Goal: Check status: Check status

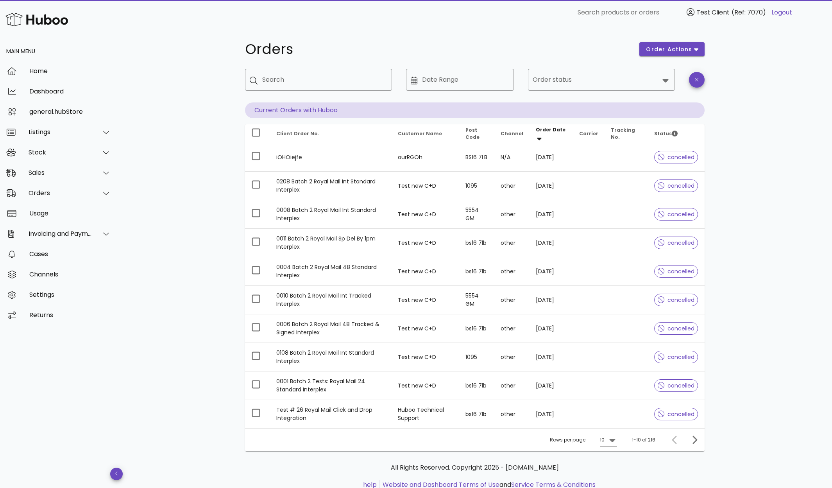
click at [776, 14] on link "Logout" at bounding box center [782, 12] width 21 height 9
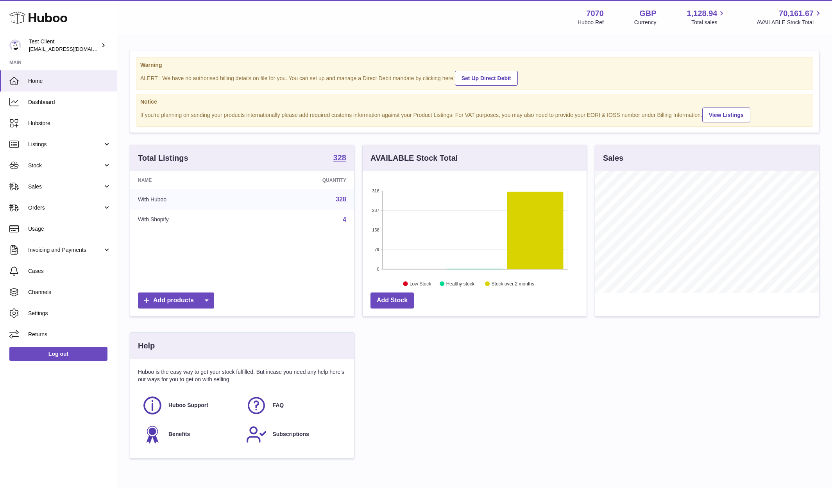
scroll to position [122, 224]
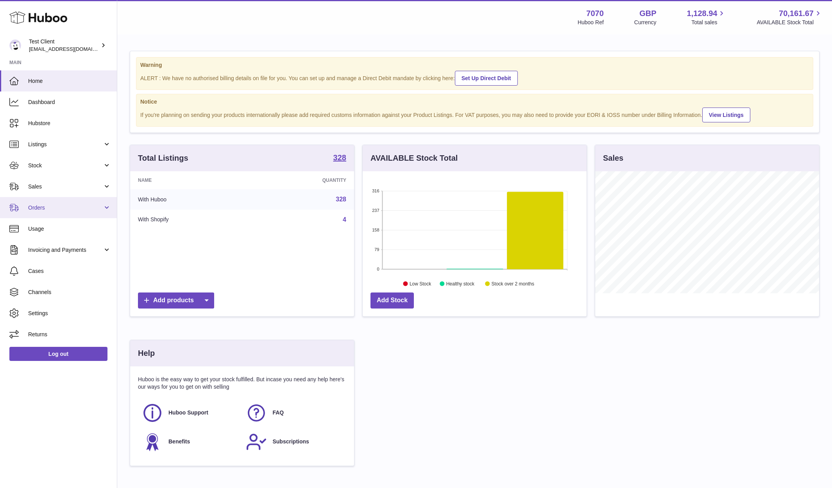
click at [45, 208] on span "Orders" at bounding box center [65, 207] width 75 height 7
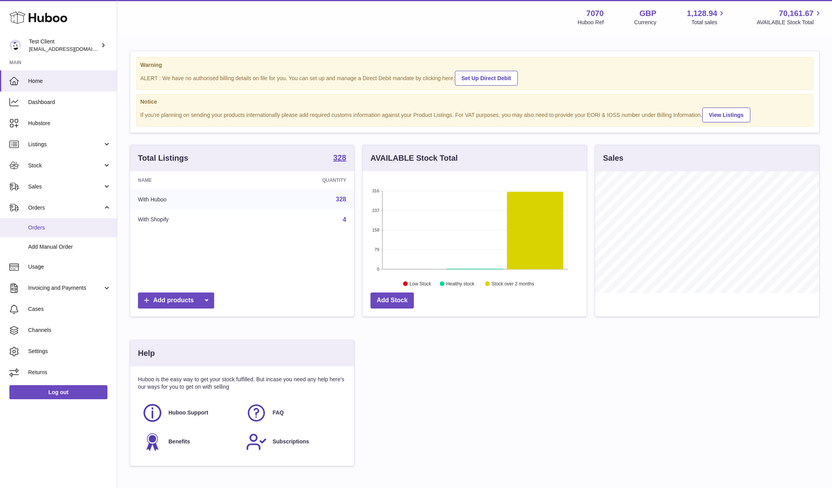
click at [49, 226] on span "Orders" at bounding box center [69, 227] width 83 height 7
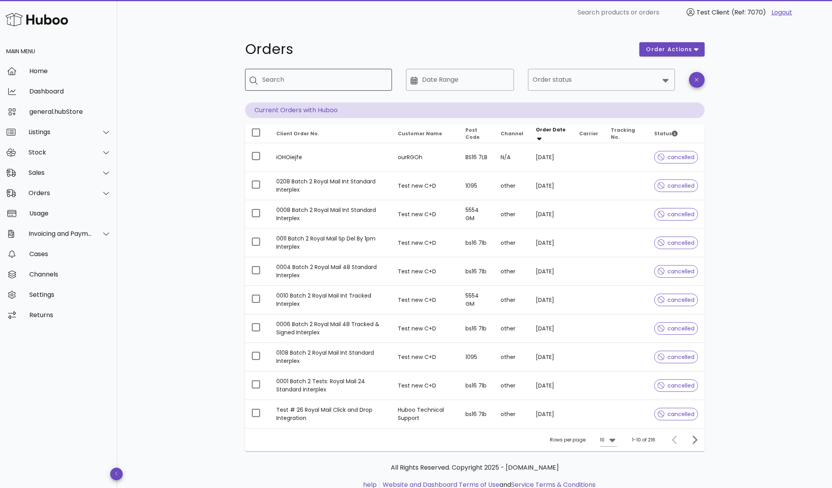
click at [312, 83] on input "Search" at bounding box center [324, 79] width 124 height 13
type input "****"
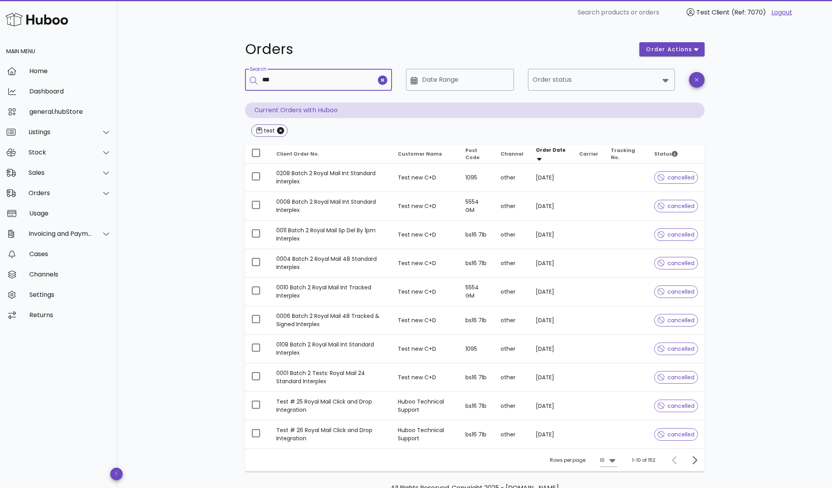
type input "***"
type input "*****"
click at [562, 81] on input "Order status" at bounding box center [596, 79] width 127 height 13
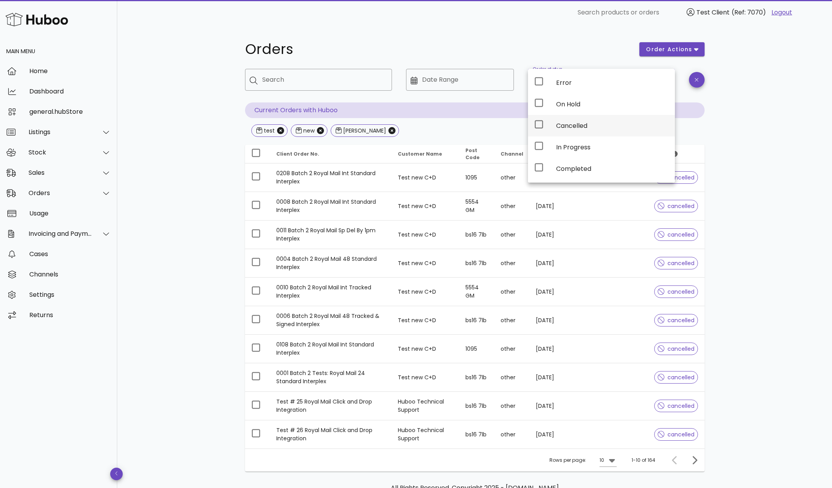
click at [538, 122] on icon at bounding box center [538, 124] width 9 height 9
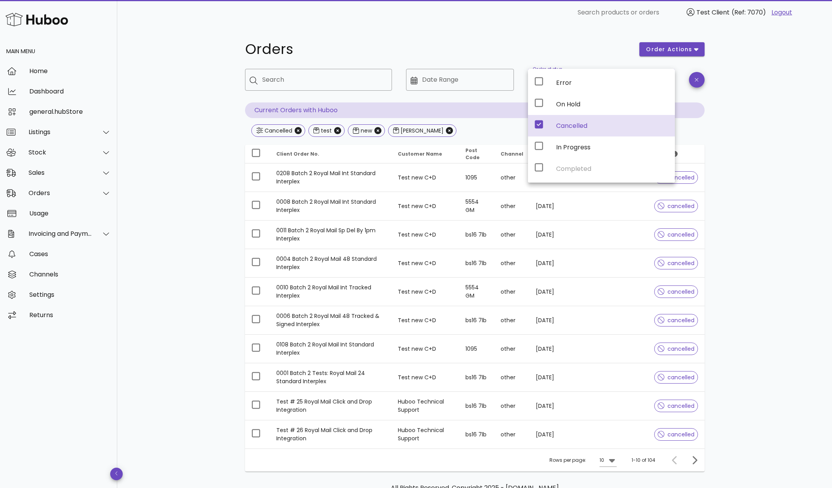
click at [750, 298] on div "Orders order actions ​ Search ​ Date Range ​ Order status Cancelled Current Ord…" at bounding box center [474, 280] width 715 height 510
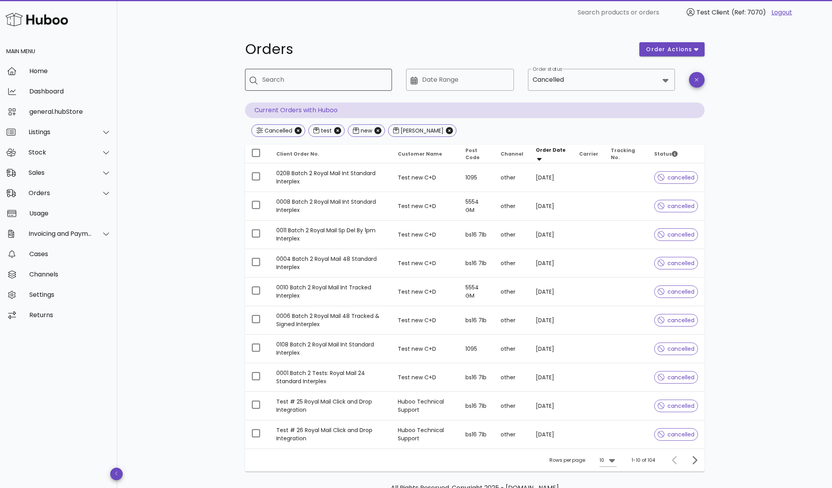
click at [301, 82] on input "Search" at bounding box center [324, 79] width 124 height 13
type input "*********"
click at [337, 130] on icon "Close" at bounding box center [337, 130] width 7 height 7
click at [337, 131] on icon "Close" at bounding box center [338, 130] width 7 height 7
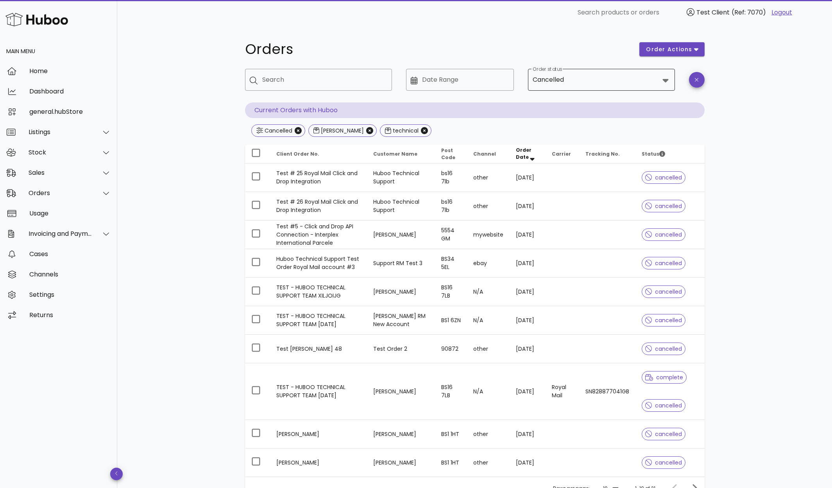
click at [666, 80] on icon at bounding box center [666, 81] width 6 height 4
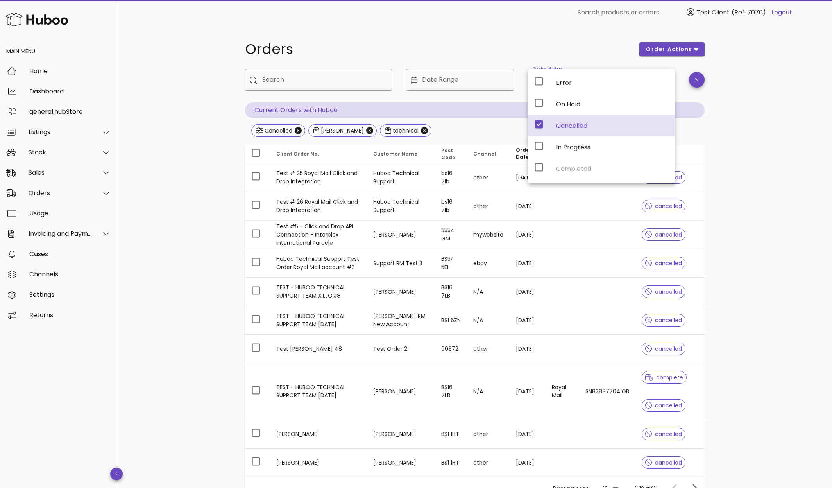
click at [754, 109] on div "Orders order actions ​ Search ​ Date Range ​ Order status Cancelled Current Ord…" at bounding box center [474, 294] width 715 height 538
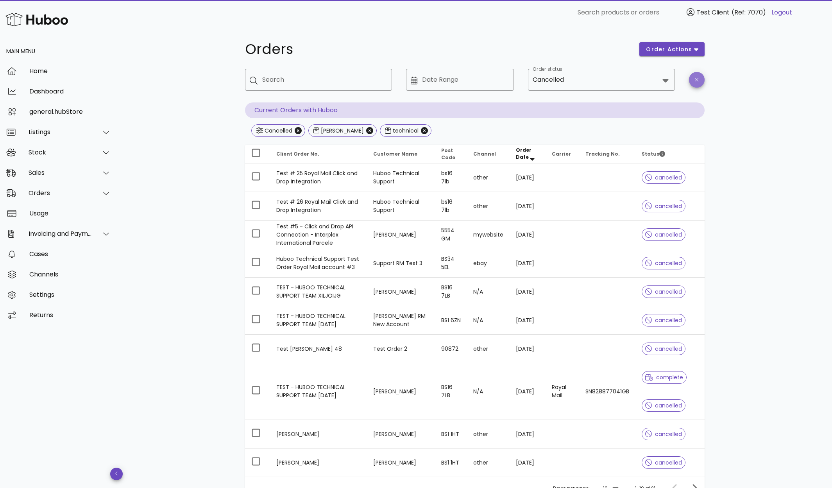
click at [701, 80] on span "button" at bounding box center [697, 80] width 16 height 6
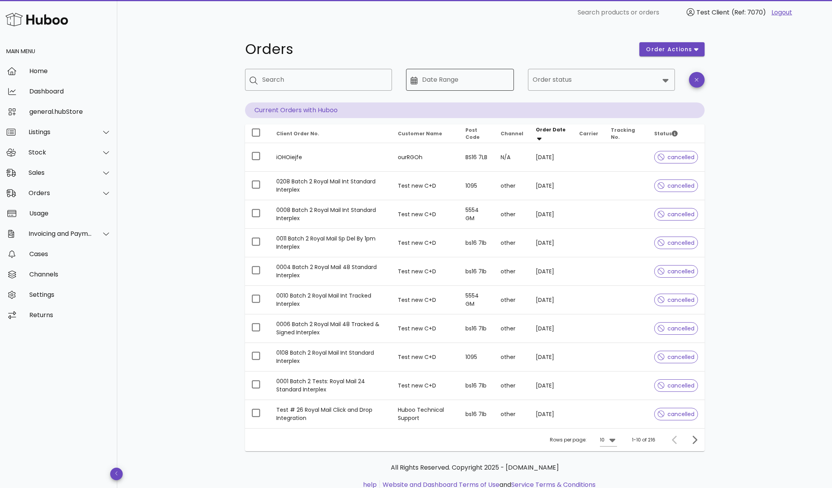
click at [413, 83] on icon at bounding box center [414, 81] width 7 height 8
click at [557, 80] on input "Order status" at bounding box center [596, 79] width 127 height 13
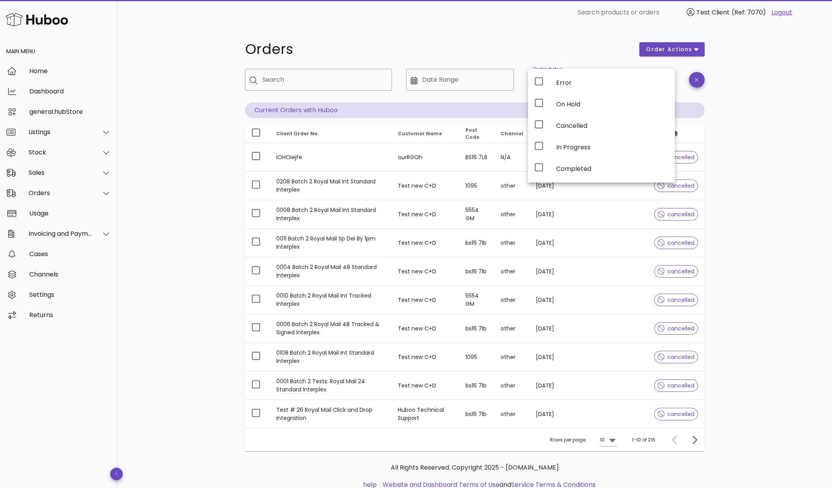
click at [788, 84] on div "Orders order actions ​ Search ​ Date Range ​ Order status Current Orders with H…" at bounding box center [474, 269] width 715 height 489
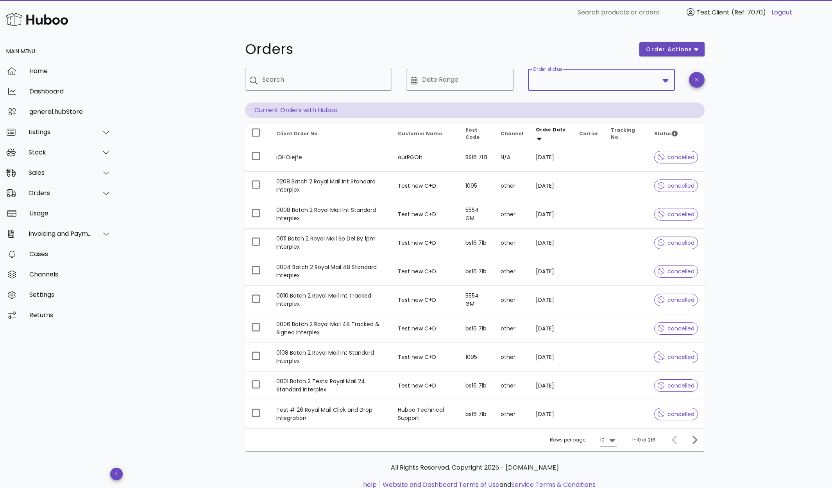
click at [609, 82] on input "Order status" at bounding box center [596, 79] width 127 height 13
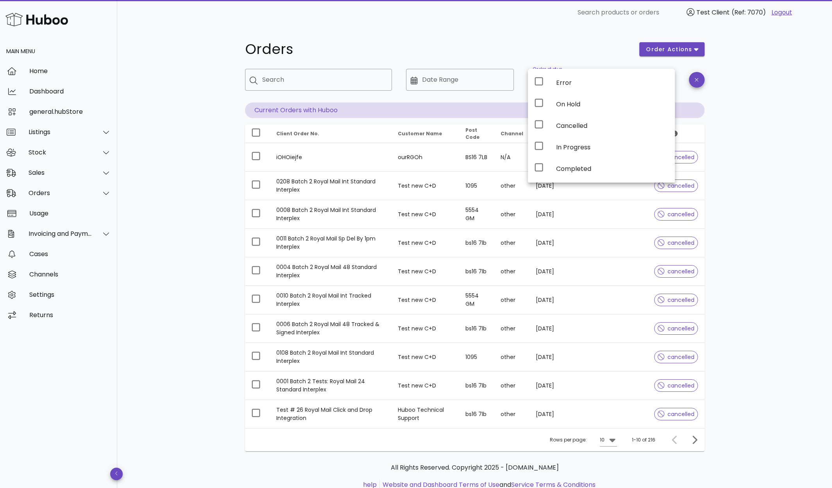
click at [603, 38] on div "Orders" at bounding box center [437, 49] width 395 height 23
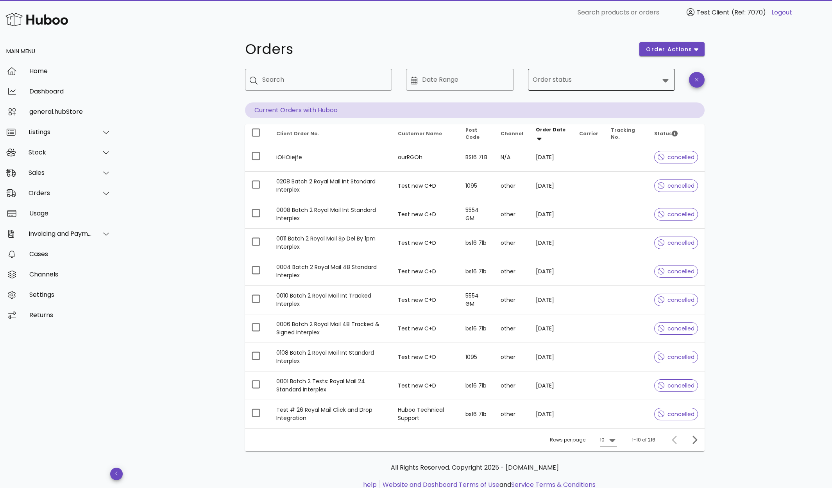
click at [532, 78] on div "​ Order status" at bounding box center [601, 80] width 147 height 22
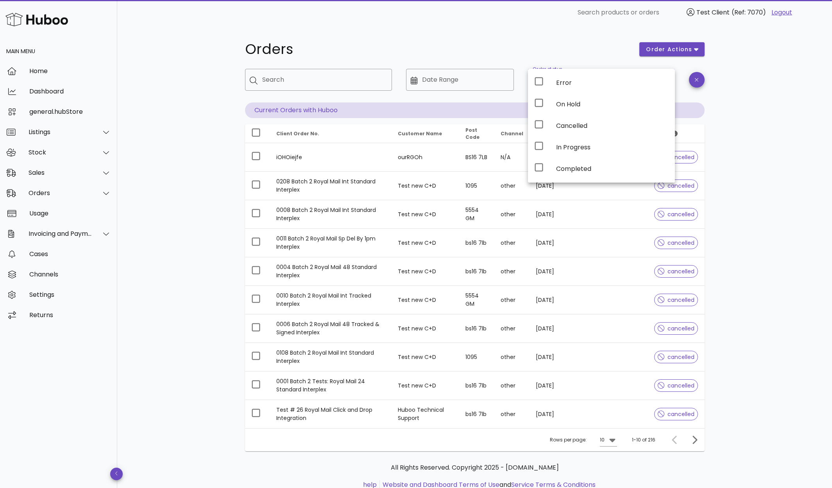
click at [743, 75] on div "Orders order actions ​ Search ​ Date Range ​ Order status Current Orders with H…" at bounding box center [474, 269] width 715 height 489
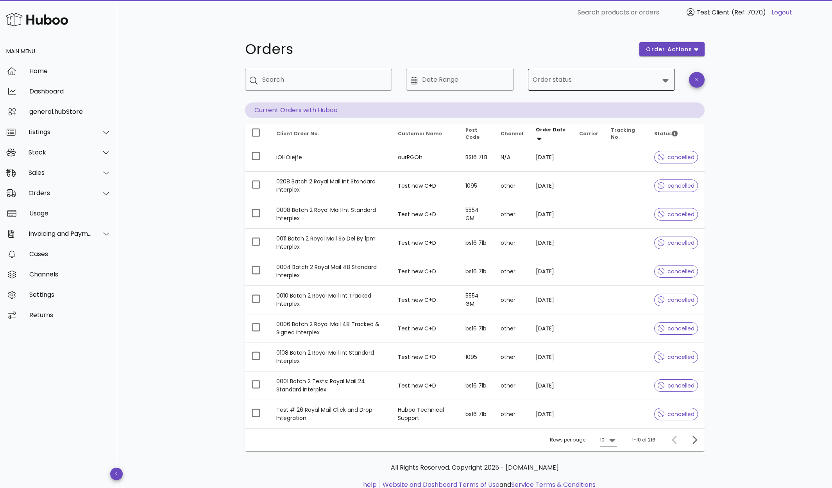
click at [664, 81] on icon at bounding box center [666, 81] width 6 height 4
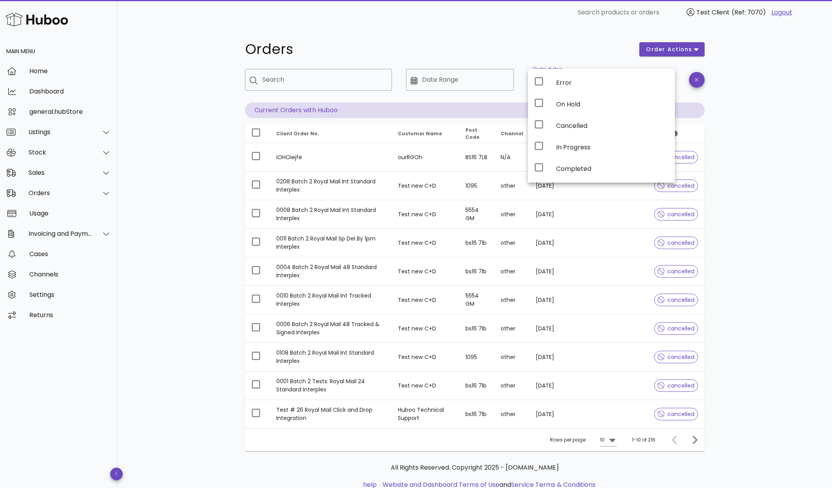
click at [749, 93] on div "Orders order actions ​ Search ​ Date Range ​ Order status Current Orders with H…" at bounding box center [474, 269] width 715 height 489
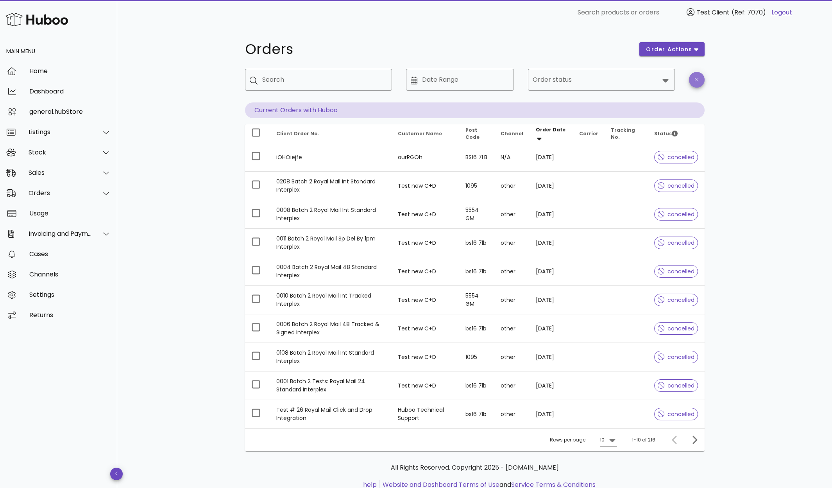
click at [695, 79] on icon "button" at bounding box center [697, 80] width 4 height 6
click at [666, 80] on icon at bounding box center [666, 81] width 6 height 4
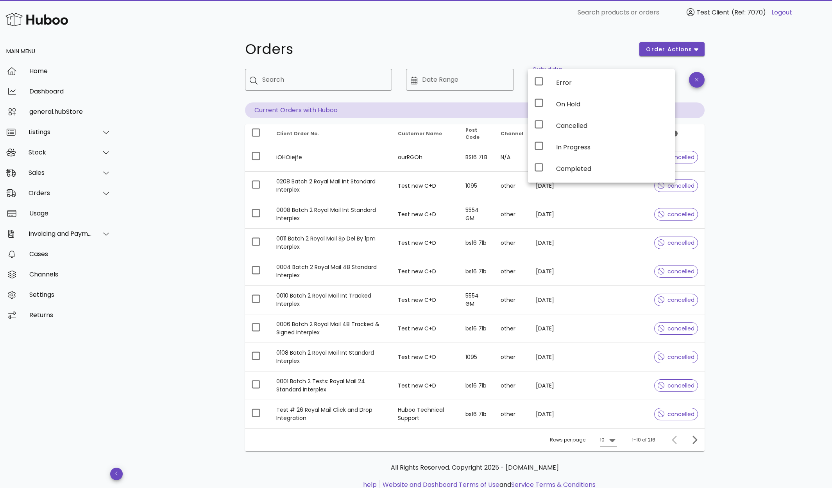
click at [666, 80] on div "Error" at bounding box center [612, 82] width 113 height 7
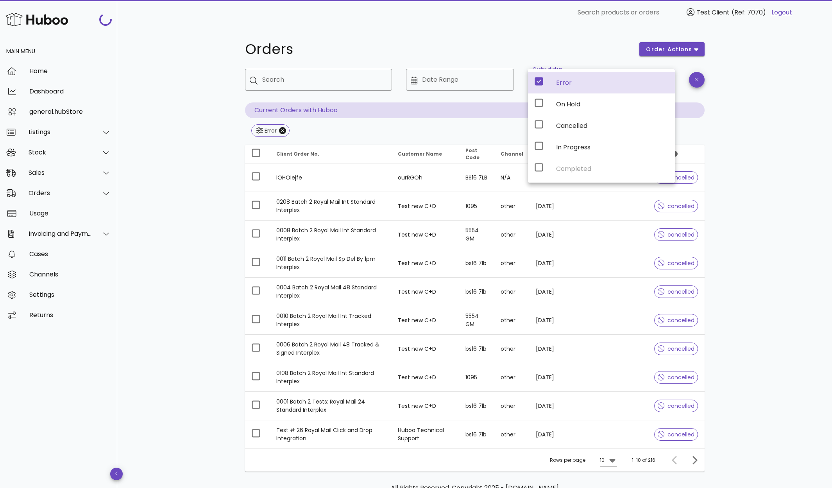
click at [666, 80] on div "Error" at bounding box center [612, 82] width 113 height 7
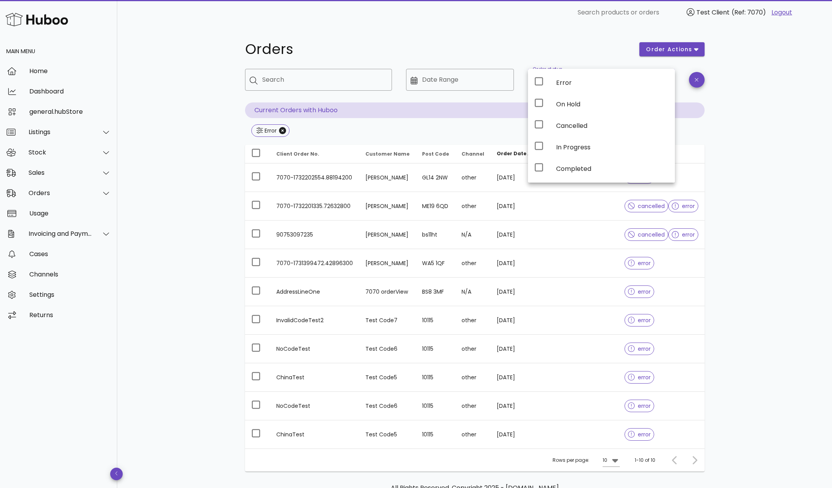
click at [600, 40] on div "Orders" at bounding box center [437, 49] width 395 height 23
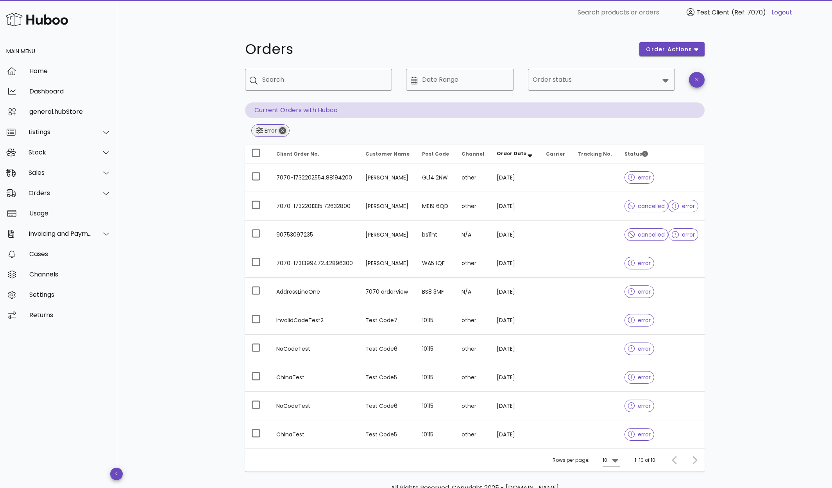
click at [283, 129] on icon "Close" at bounding box center [282, 130] width 7 height 7
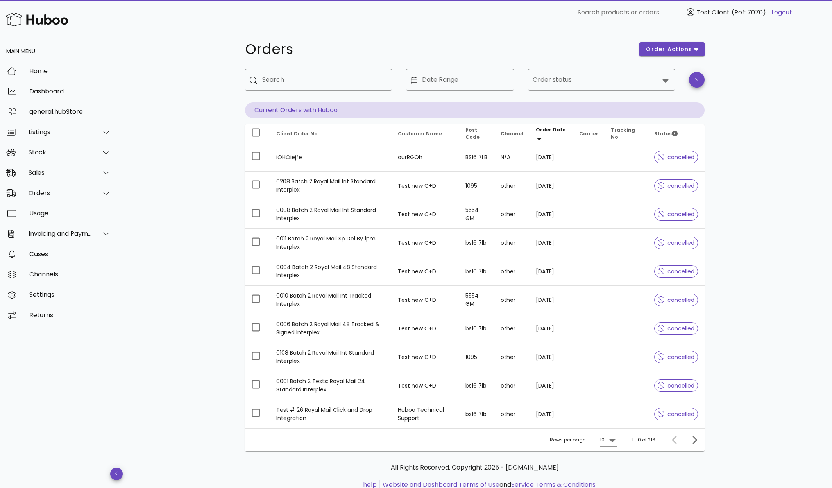
click at [186, 101] on div "Orders order actions ​ Search ​ Date Range ​ Order status Current Orders with H…" at bounding box center [474, 269] width 715 height 489
click at [299, 78] on input "Search" at bounding box center [324, 79] width 124 height 13
type input "*********"
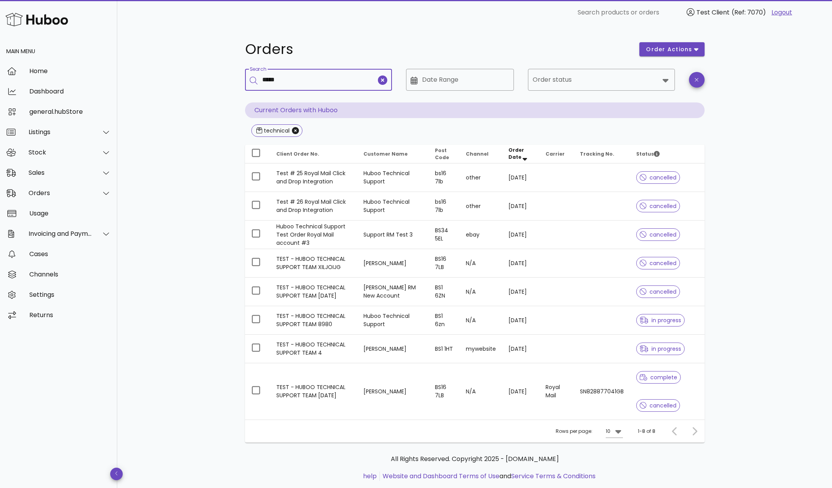
type input "*****"
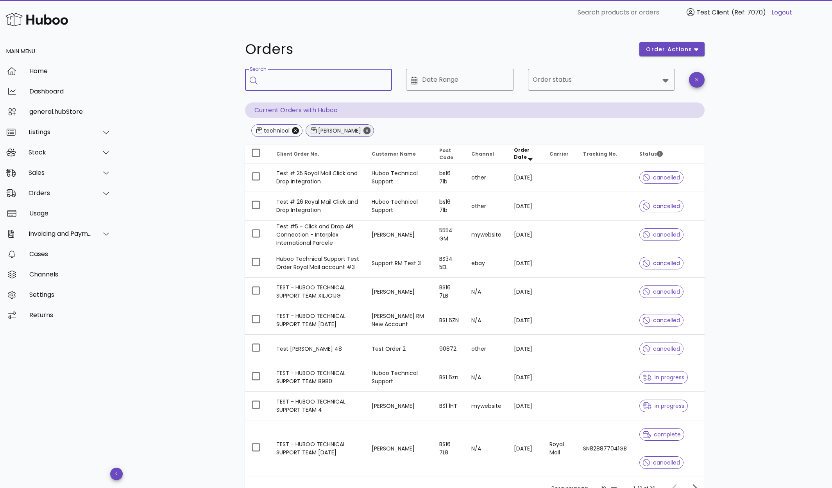
click at [364, 130] on icon "Close" at bounding box center [367, 130] width 7 height 7
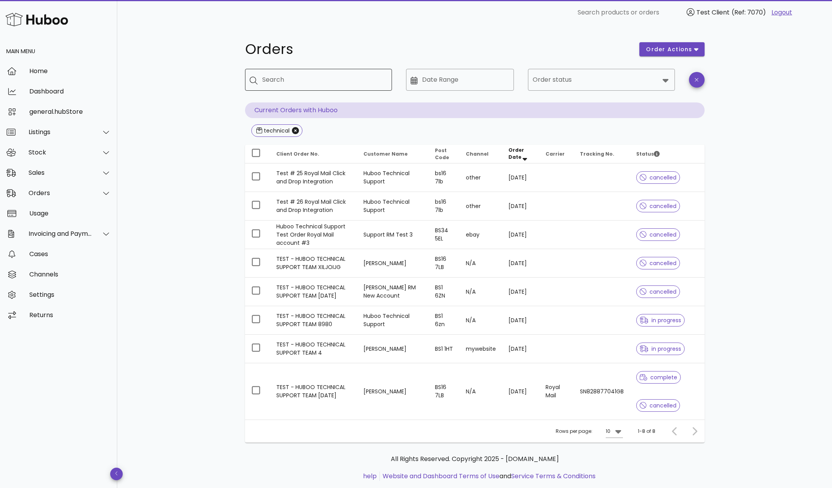
click at [331, 77] on input "Search" at bounding box center [324, 79] width 124 height 13
type input "*****"
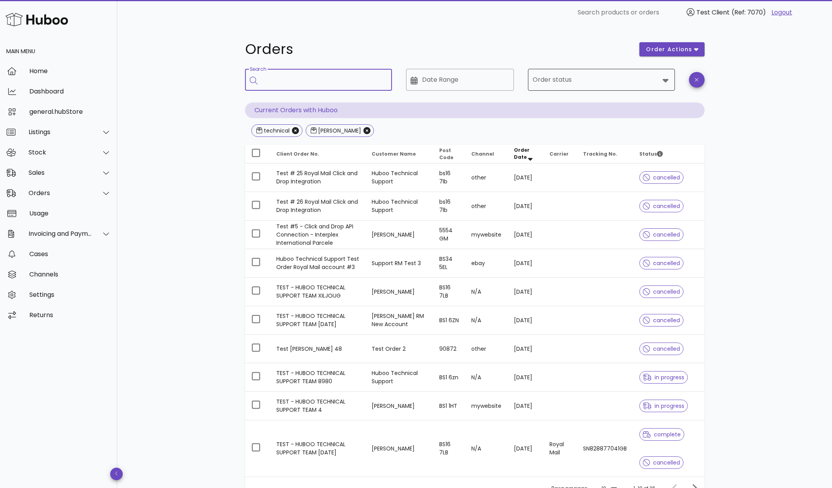
click at [590, 81] on input "Order status" at bounding box center [596, 79] width 127 height 13
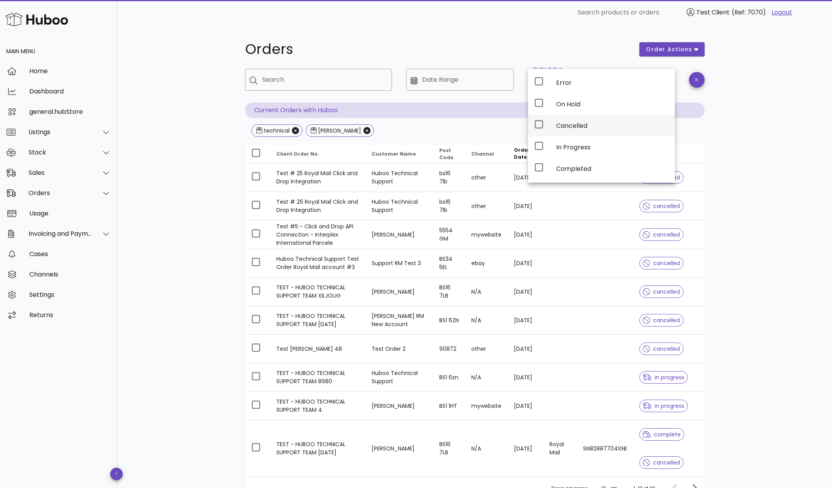
click at [550, 123] on div "Cancelled" at bounding box center [601, 125] width 147 height 21
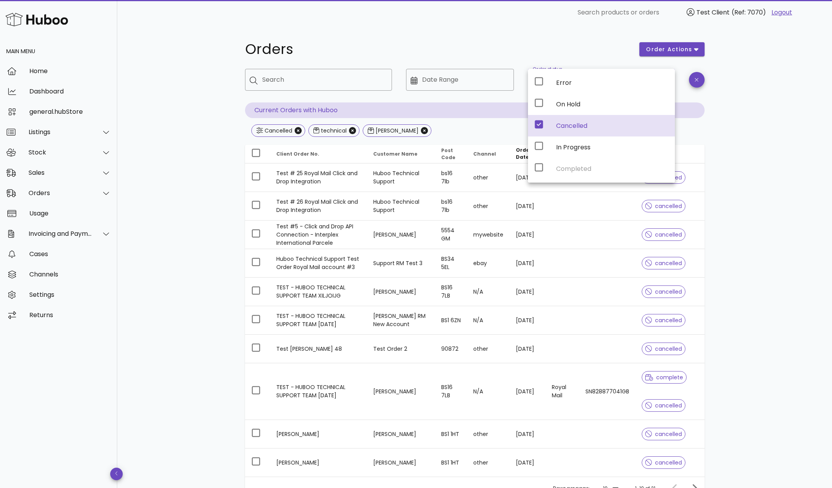
click at [761, 123] on div "Orders order actions ​ Search ​ Date Range ​ Order status Cancelled Current Ord…" at bounding box center [474, 294] width 715 height 538
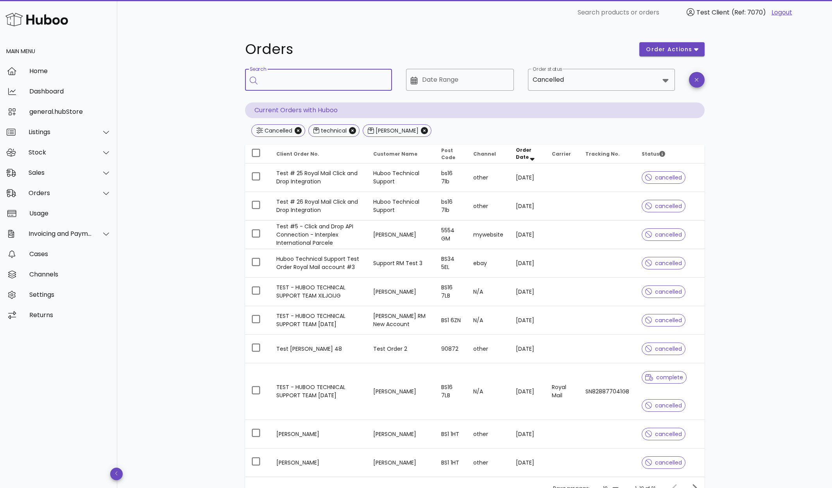
click at [323, 79] on input "Search" at bounding box center [324, 79] width 124 height 13
type input "****"
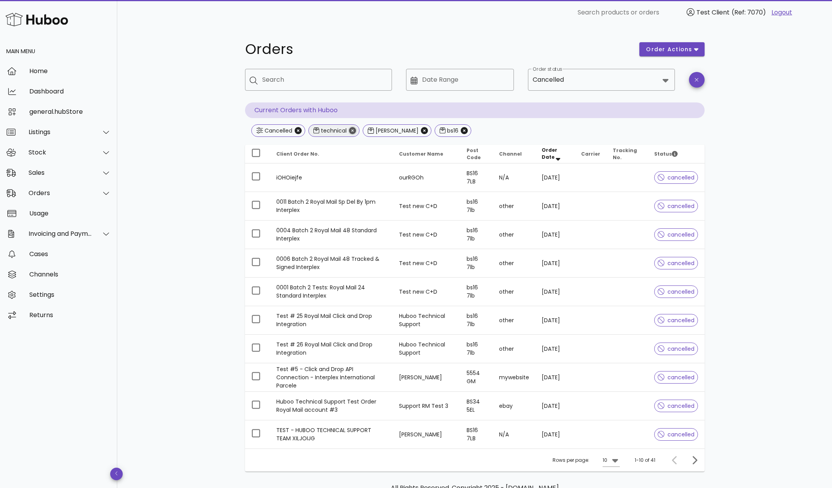
click at [353, 130] on icon "Close" at bounding box center [352, 130] width 7 height 7
click at [366, 131] on icon "Close" at bounding box center [369, 130] width 7 height 7
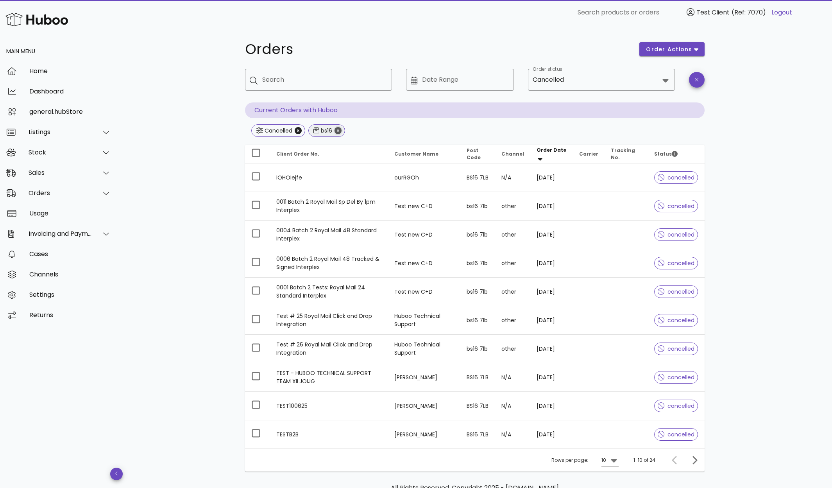
click at [340, 130] on icon "Close" at bounding box center [338, 130] width 7 height 7
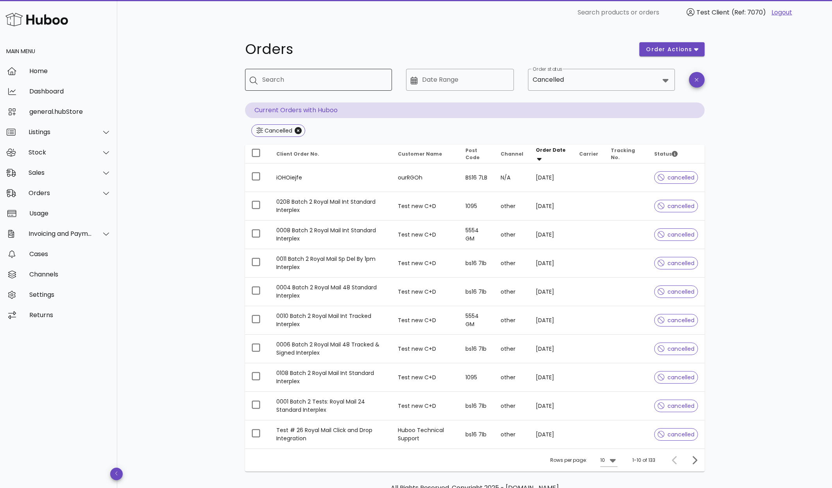
click at [301, 80] on input "Search" at bounding box center [324, 79] width 124 height 13
type input "***"
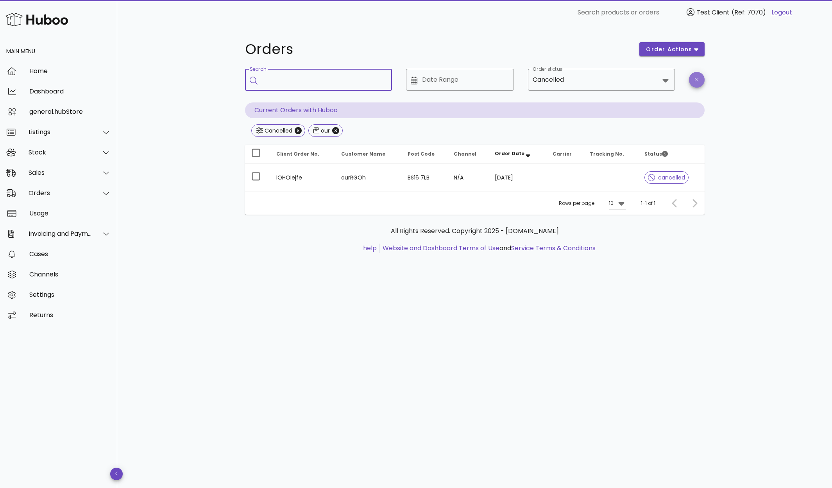
click at [700, 81] on span "button" at bounding box center [697, 80] width 16 height 6
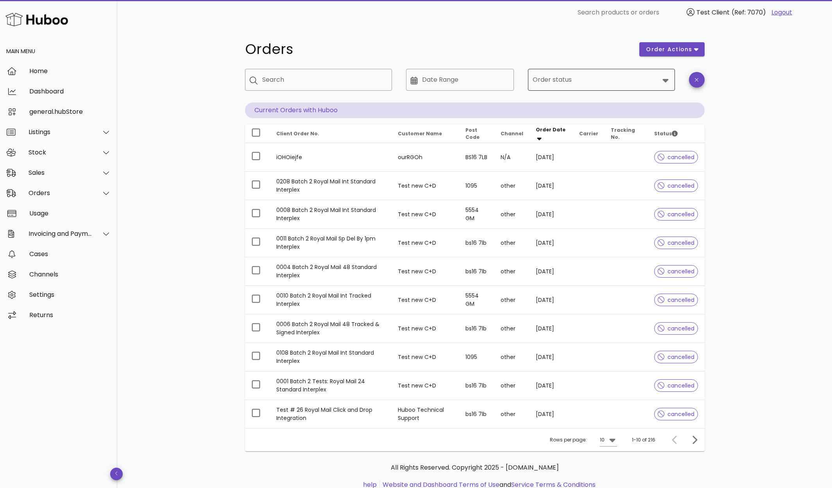
click at [586, 77] on input "Order status" at bounding box center [596, 79] width 127 height 13
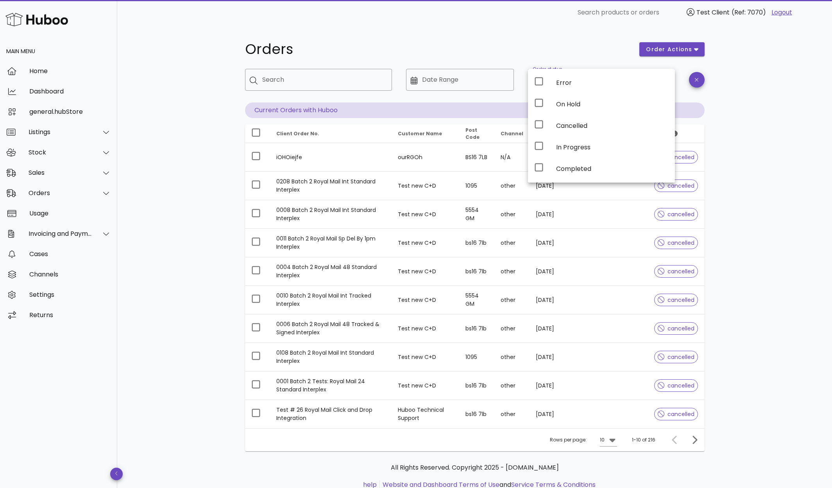
click at [823, 120] on div "Orders order actions ​ Search ​ Date Range ​ Order status Current Orders with H…" at bounding box center [474, 269] width 715 height 489
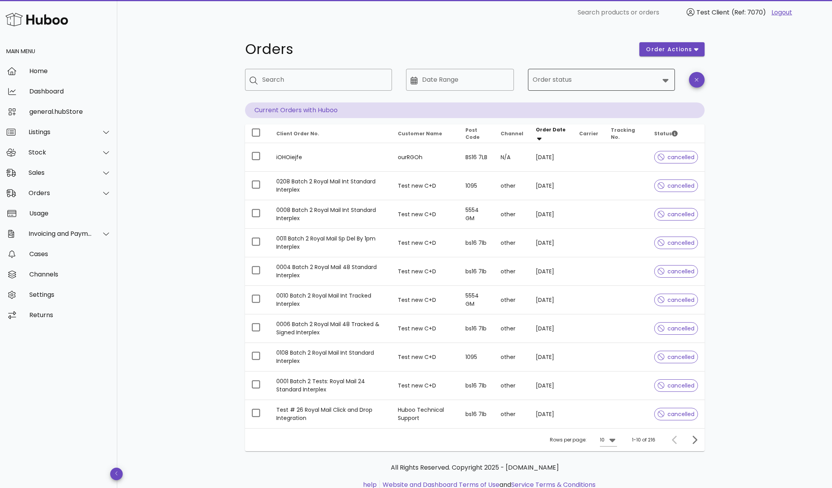
click at [548, 79] on input "Order status" at bounding box center [596, 79] width 127 height 13
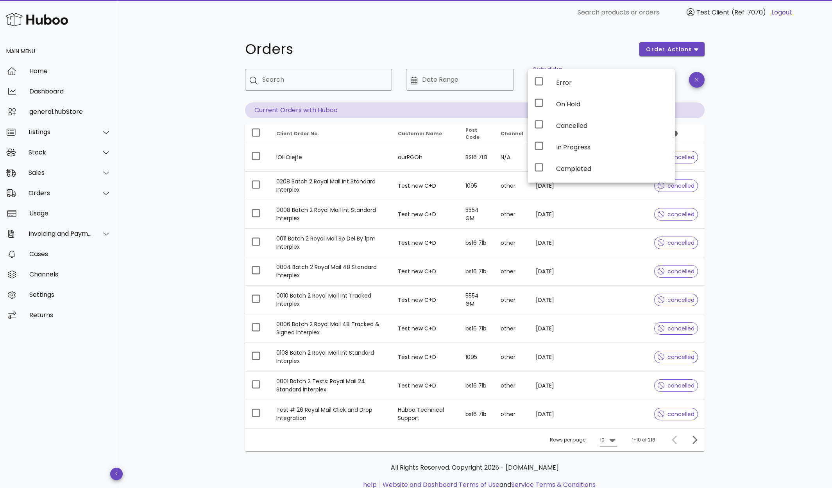
click at [746, 103] on div "Orders order actions ​ Search ​ Date Range ​ Order status Current Orders with H…" at bounding box center [474, 269] width 715 height 489
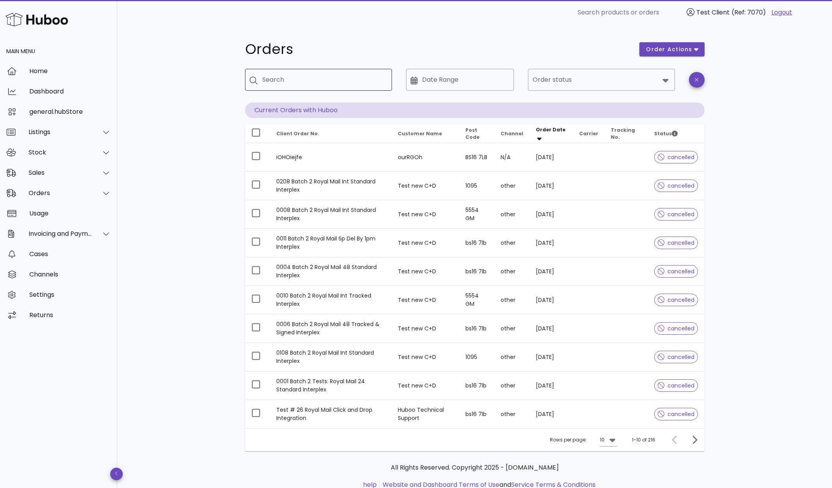
click at [297, 73] on input "Search" at bounding box center [324, 79] width 124 height 13
type input "****"
